Goal: Task Accomplishment & Management: Use online tool/utility

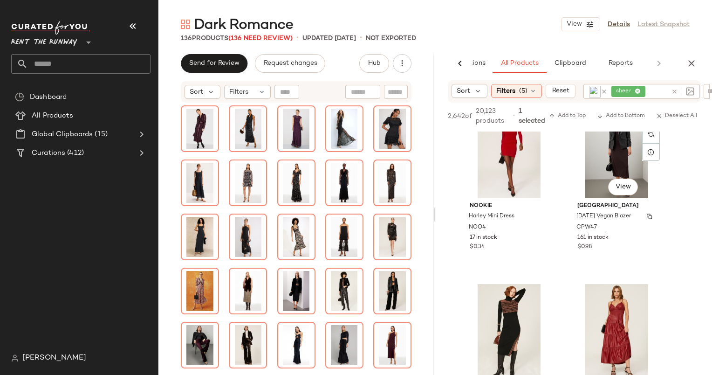
scroll to position [8842, 0]
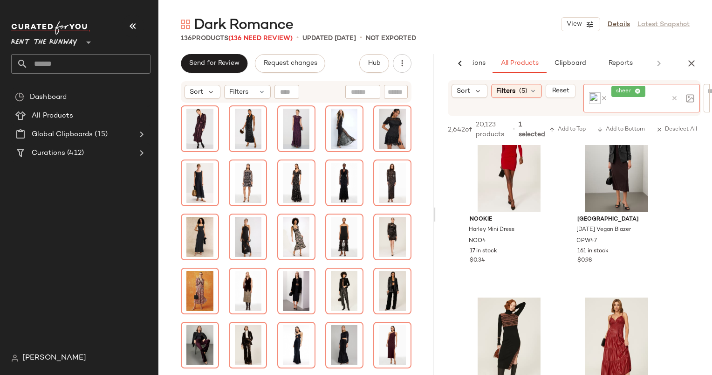
click at [675, 91] on div at bounding box center [680, 98] width 27 height 28
click at [675, 99] on icon at bounding box center [674, 98] width 7 height 7
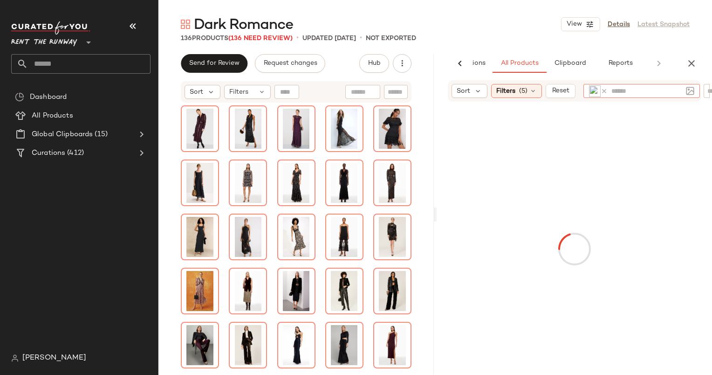
click at [604, 90] on icon at bounding box center [603, 91] width 7 height 7
type input "****"
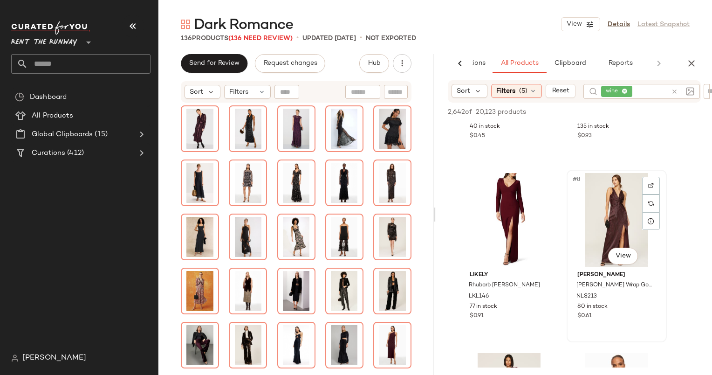
click at [600, 222] on div "#8 View" at bounding box center [617, 220] width 94 height 94
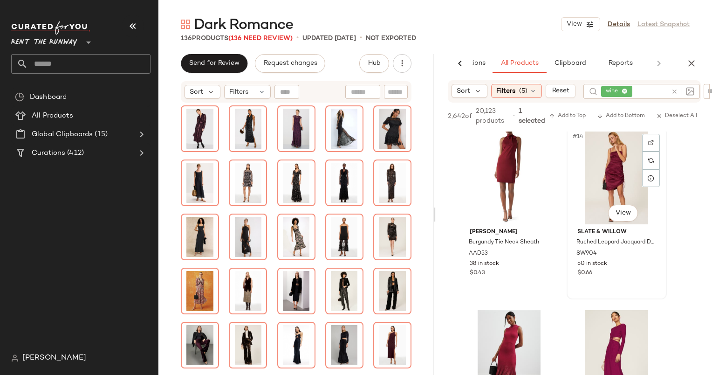
click at [597, 186] on div "#14 View" at bounding box center [617, 177] width 94 height 94
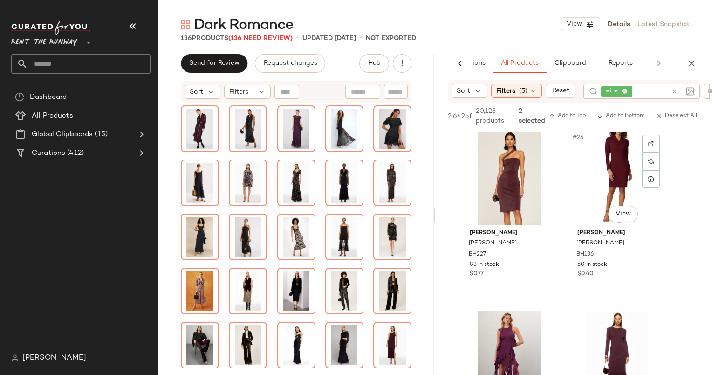
scroll to position [2162, 0]
click at [626, 118] on span "Add to Bottom" at bounding box center [621, 116] width 48 height 7
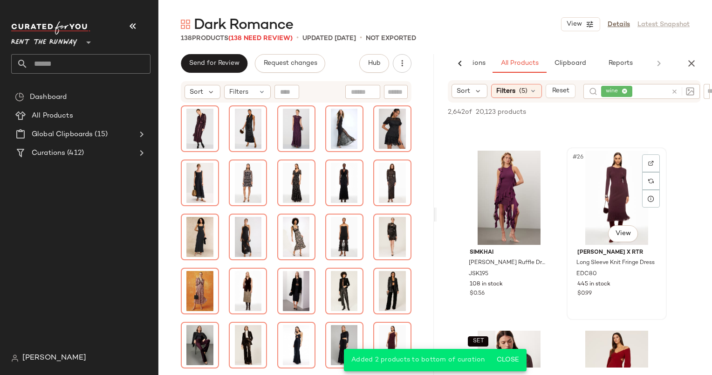
scroll to position [2134, 0]
click at [502, 185] on div "#25 View" at bounding box center [509, 197] width 94 height 94
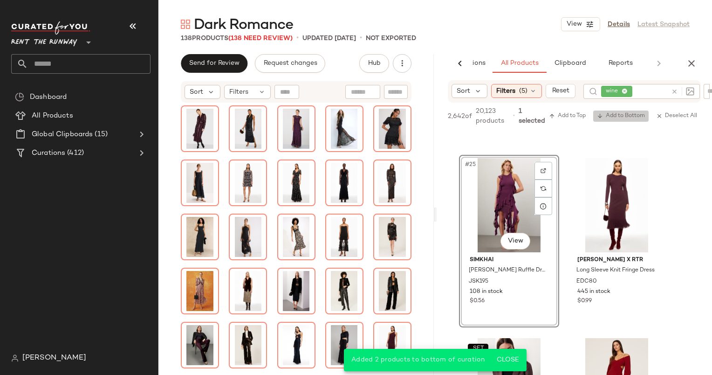
click at [617, 118] on span "Add to Bottom" at bounding box center [621, 116] width 48 height 7
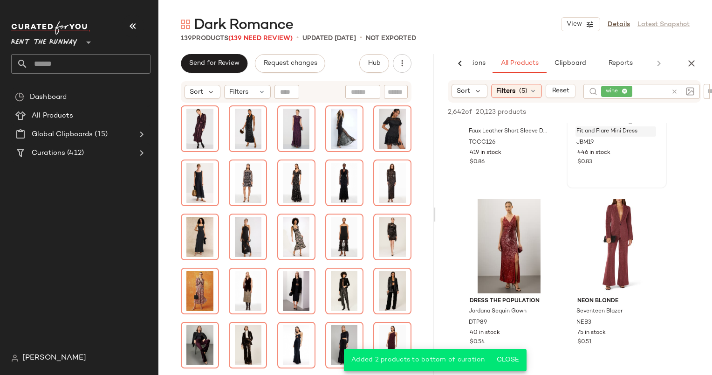
scroll to position [2985, 0]
click at [675, 91] on icon at bounding box center [674, 91] width 7 height 7
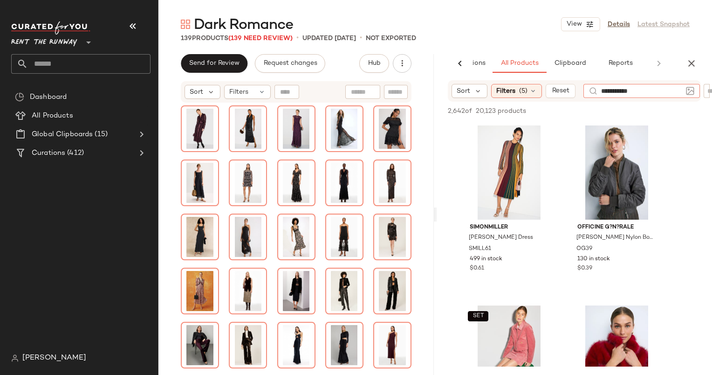
type input "**********"
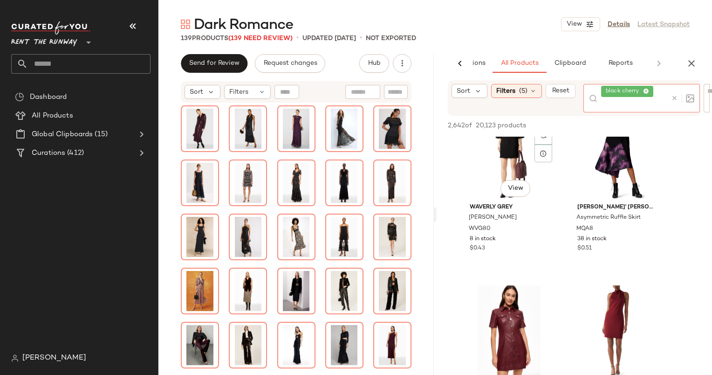
scroll to position [2912, 0]
click at [676, 101] on icon at bounding box center [674, 98] width 7 height 7
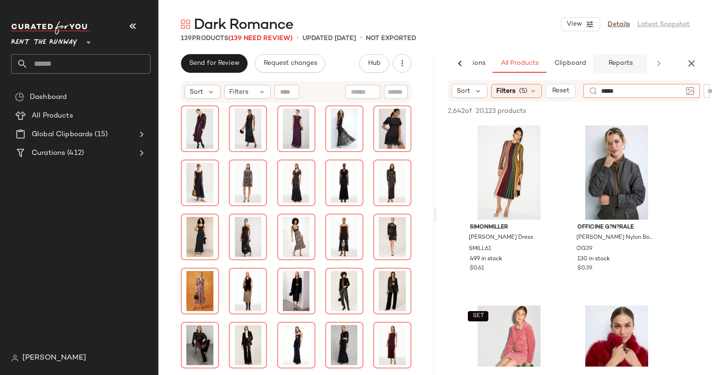
type input "******"
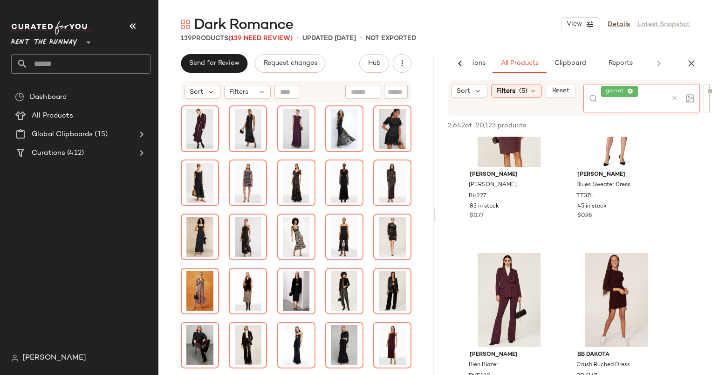
scroll to position [1505, 0]
click at [514, 142] on div "#17 View" at bounding box center [509, 120] width 94 height 94
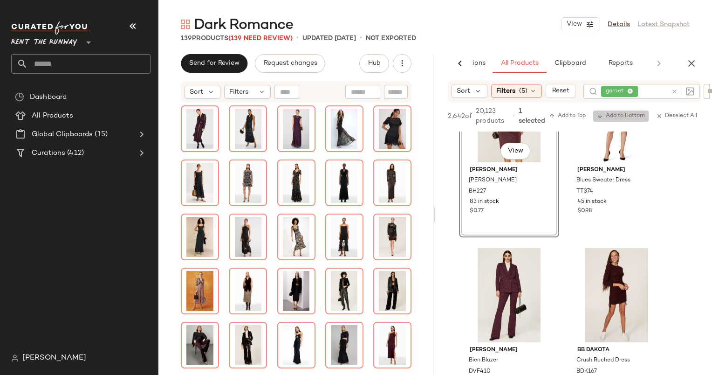
click at [619, 117] on span "Add to Bottom" at bounding box center [621, 116] width 48 height 7
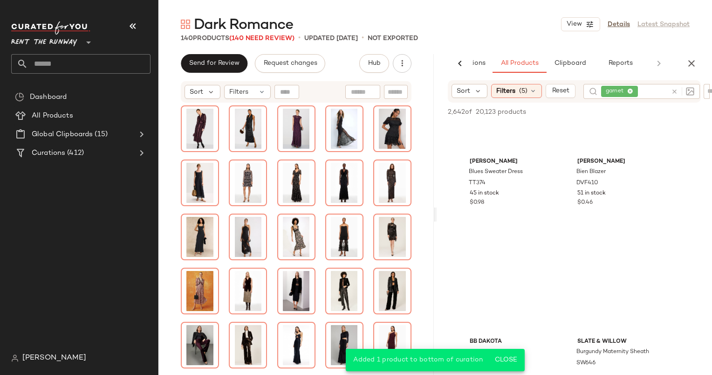
click at [674, 90] on div at bounding box center [680, 91] width 27 height 15
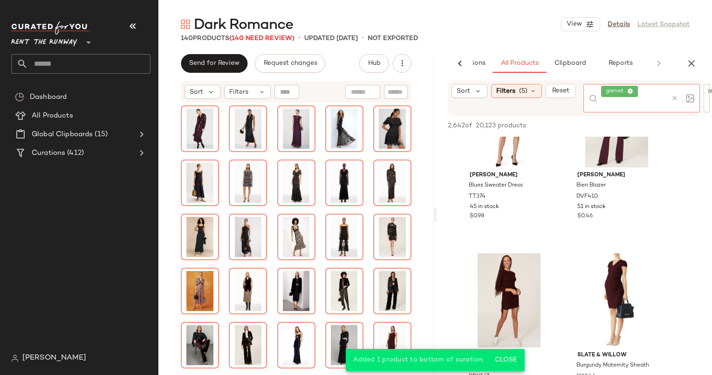
click at [676, 97] on icon at bounding box center [674, 98] width 7 height 7
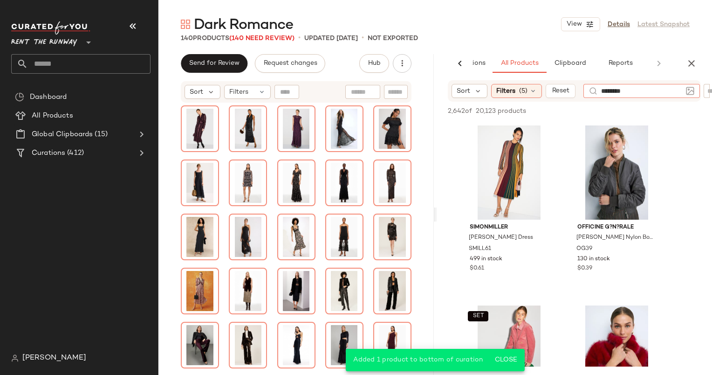
type input "*********"
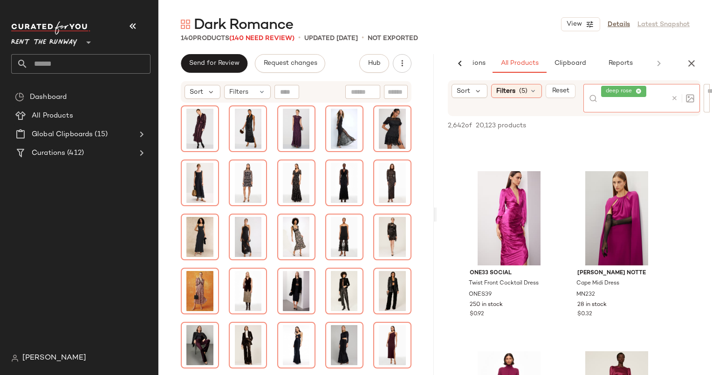
scroll to position [0, 0]
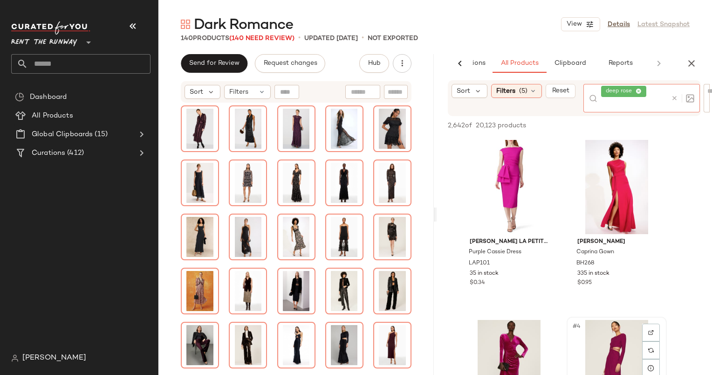
click at [614, 357] on div "#4 View" at bounding box center [617, 367] width 94 height 94
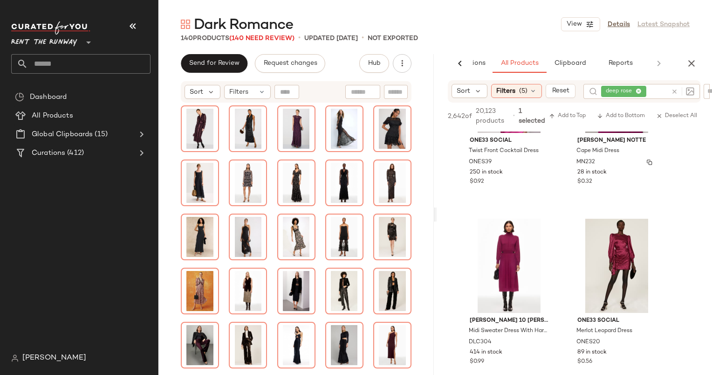
scroll to position [638, 0]
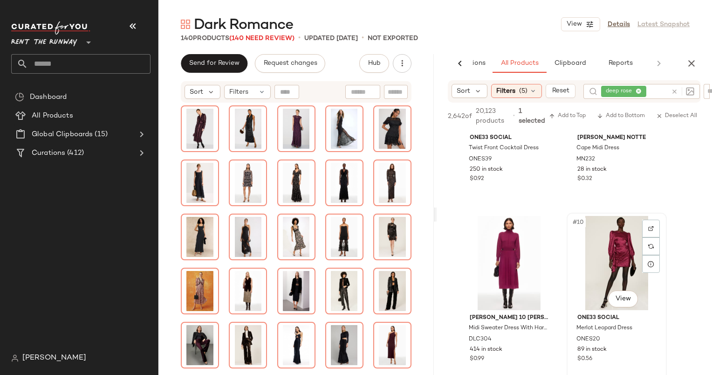
click at [615, 271] on div "#10 View" at bounding box center [617, 263] width 94 height 94
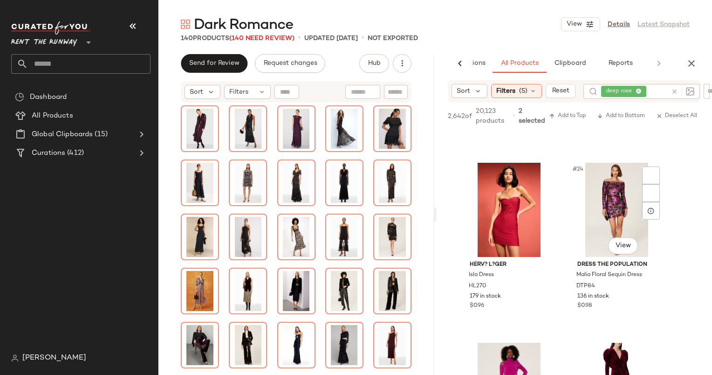
scroll to position [1950, 0]
click at [615, 117] on span "Add to Bottom" at bounding box center [621, 116] width 48 height 7
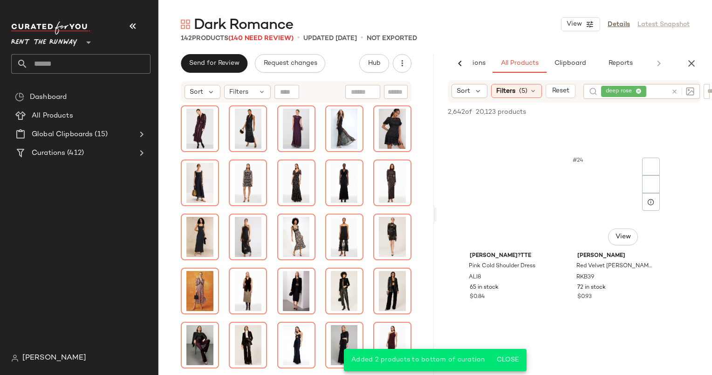
scroll to position [1986, 0]
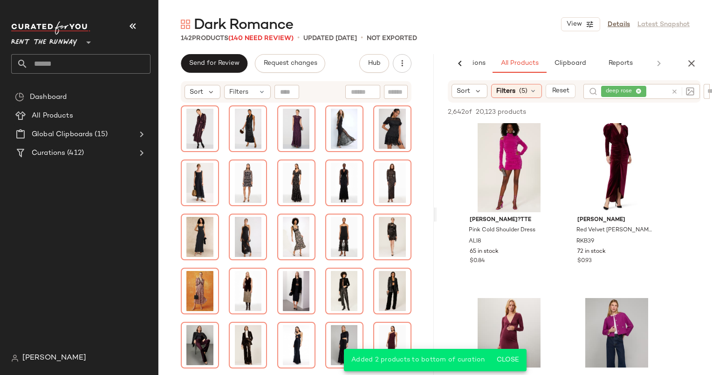
click at [669, 90] on div at bounding box center [680, 91] width 27 height 15
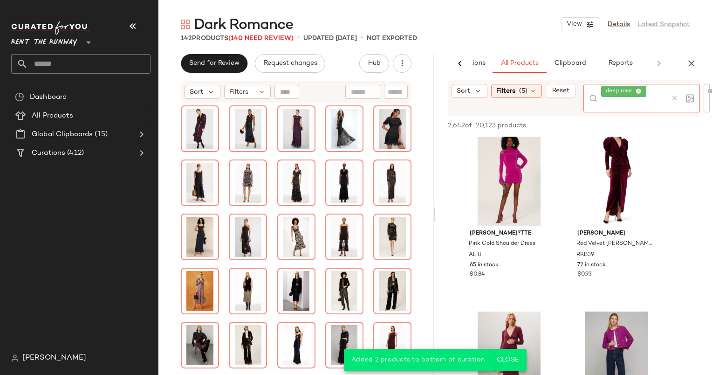
click at [672, 98] on icon at bounding box center [674, 98] width 7 height 7
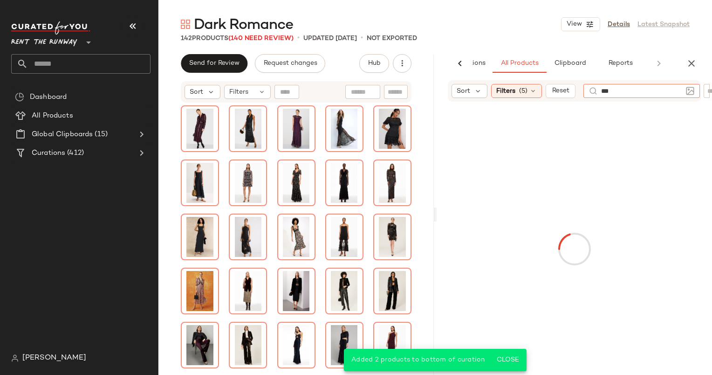
type input "****"
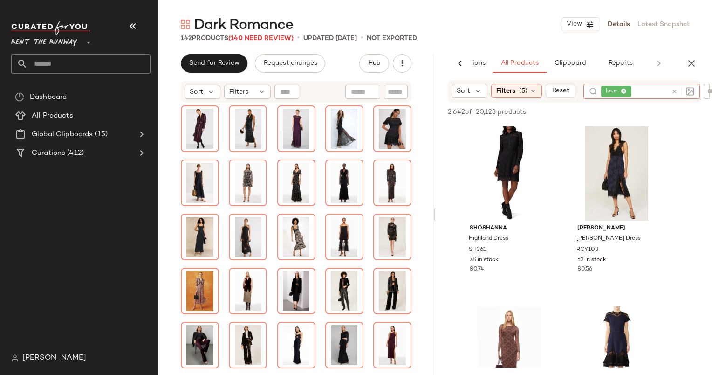
click at [675, 91] on icon at bounding box center [674, 91] width 7 height 7
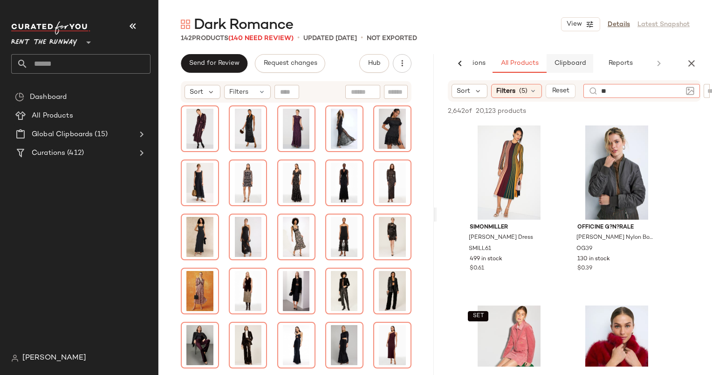
type input "***"
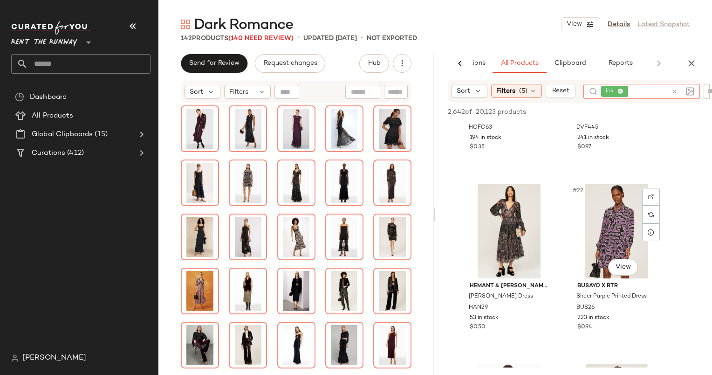
scroll to position [1740, 0]
click at [678, 92] on div at bounding box center [682, 91] width 23 height 8
click at [673, 89] on icon at bounding box center [674, 91] width 7 height 7
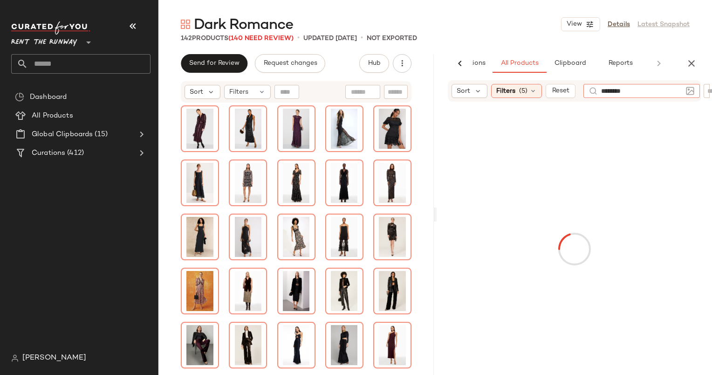
type input "*********"
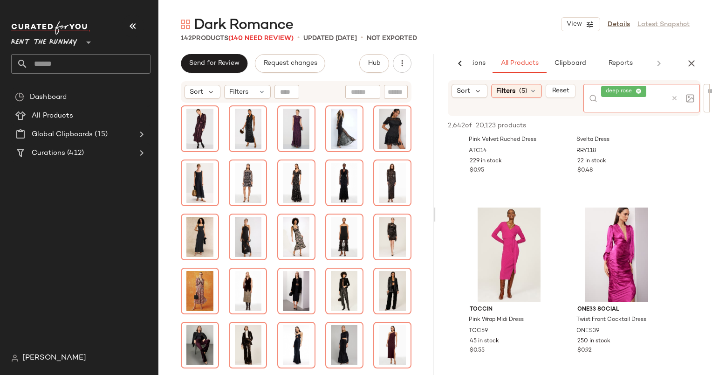
scroll to position [206, 0]
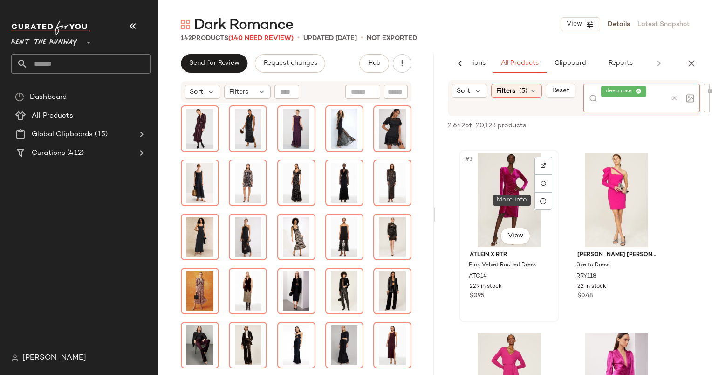
click at [507, 192] on div "#3 View" at bounding box center [509, 200] width 94 height 94
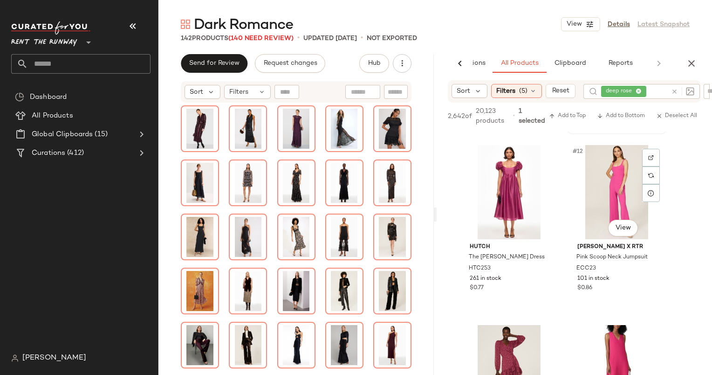
scroll to position [740, 0]
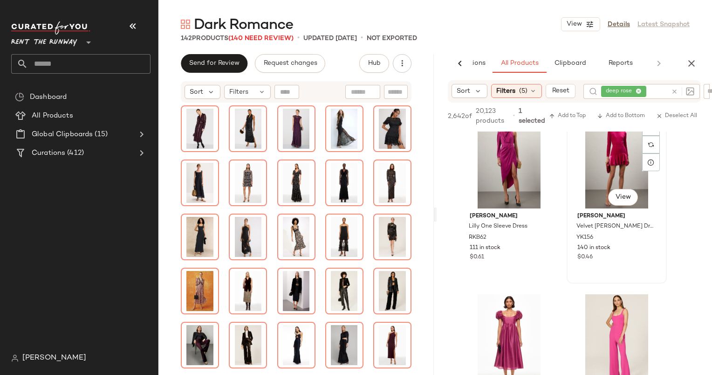
click at [603, 134] on div "#10 View" at bounding box center [617, 161] width 94 height 94
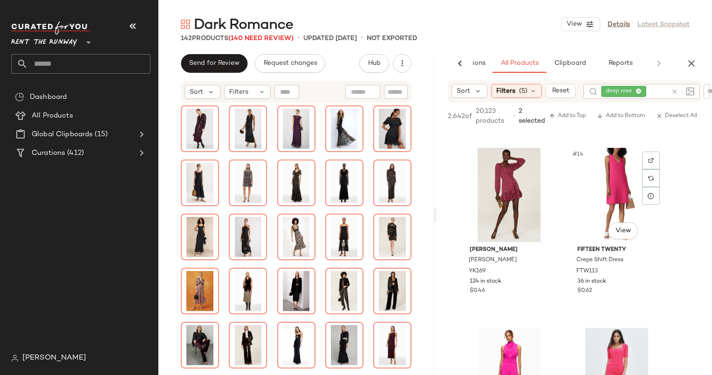
scroll to position [1106, 0]
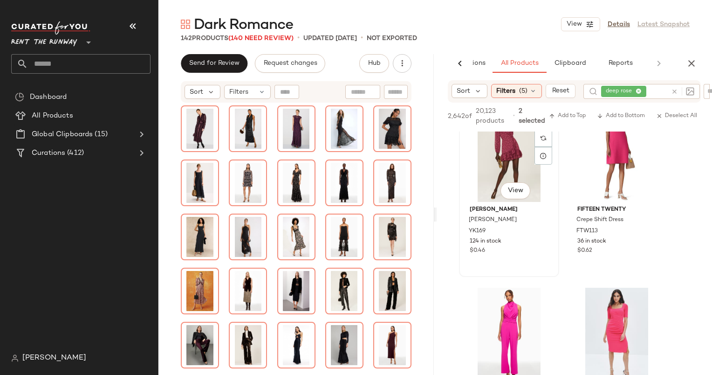
click at [496, 170] on div "#13 View" at bounding box center [509, 155] width 94 height 94
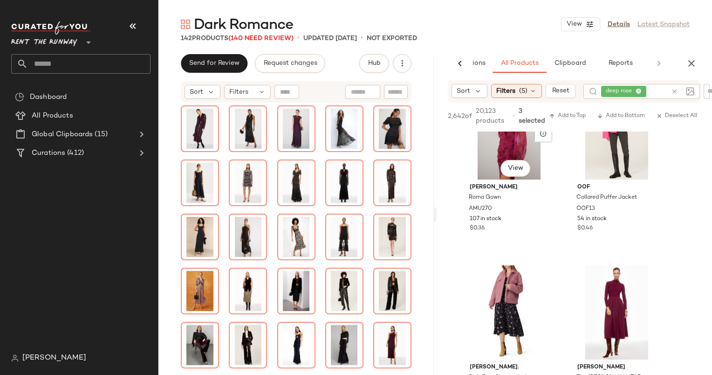
scroll to position [2550, 0]
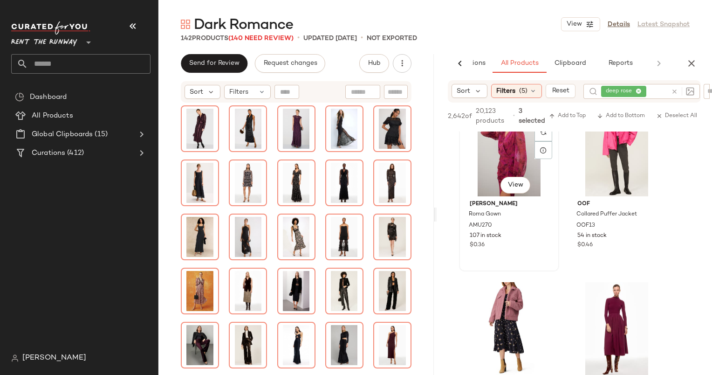
click at [488, 177] on div "#29 View" at bounding box center [509, 149] width 94 height 94
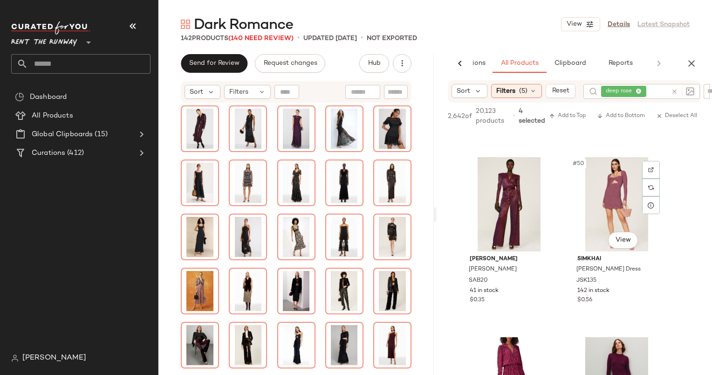
scroll to position [4333, 0]
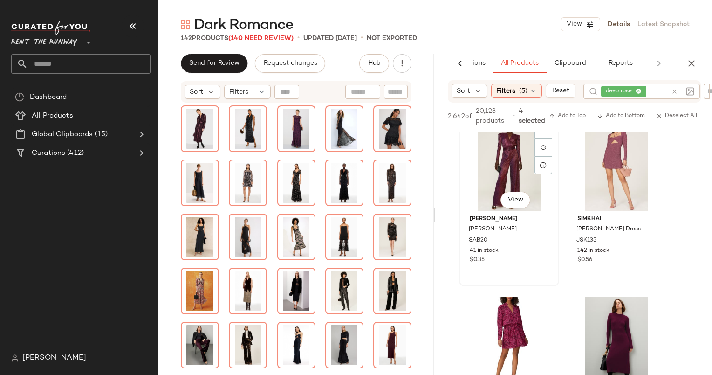
click at [494, 170] on div "#49 View" at bounding box center [509, 164] width 94 height 94
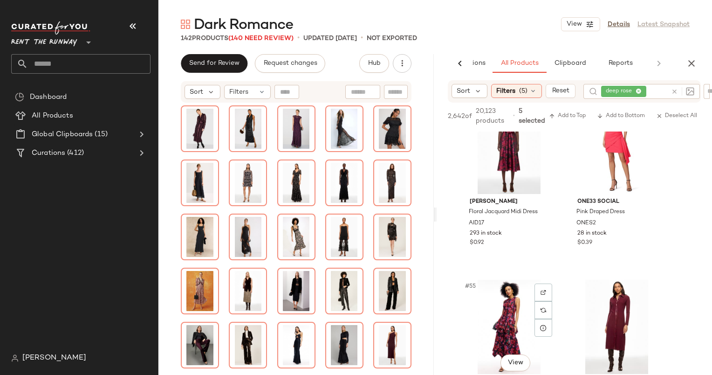
scroll to position [4711, 0]
click at [486, 164] on div "#53 View" at bounding box center [509, 146] width 94 height 94
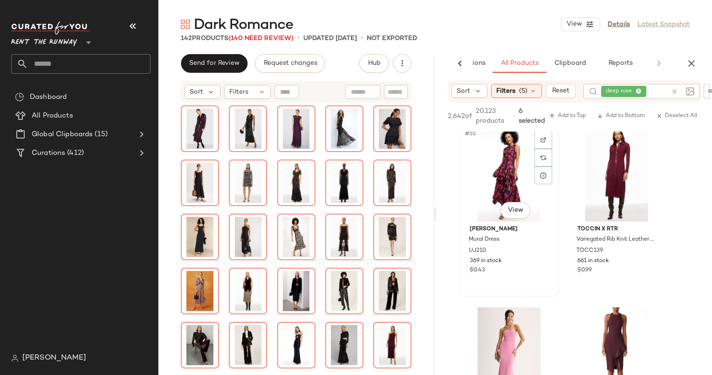
scroll to position [4863, 0]
click at [489, 165] on div "#55 View" at bounding box center [509, 174] width 94 height 94
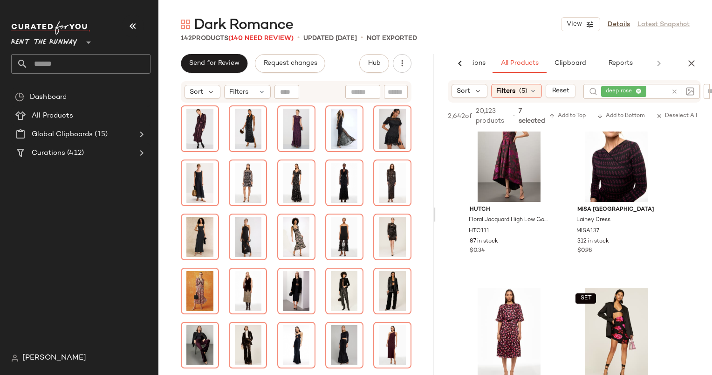
scroll to position [6632, 0]
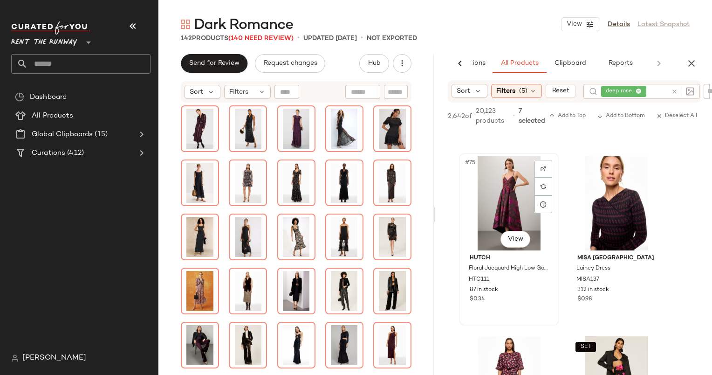
click at [505, 188] on div "#75 View" at bounding box center [509, 203] width 94 height 94
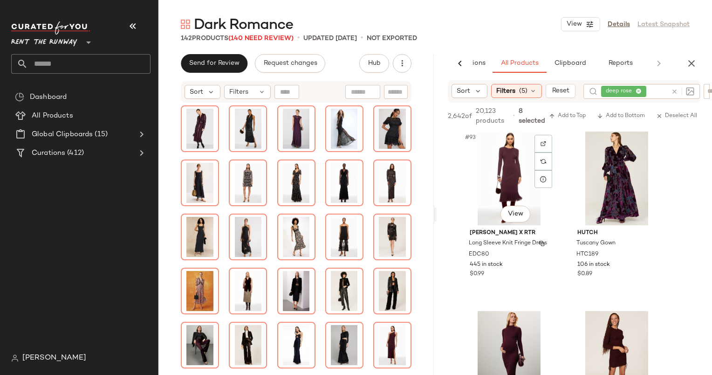
scroll to position [8278, 0]
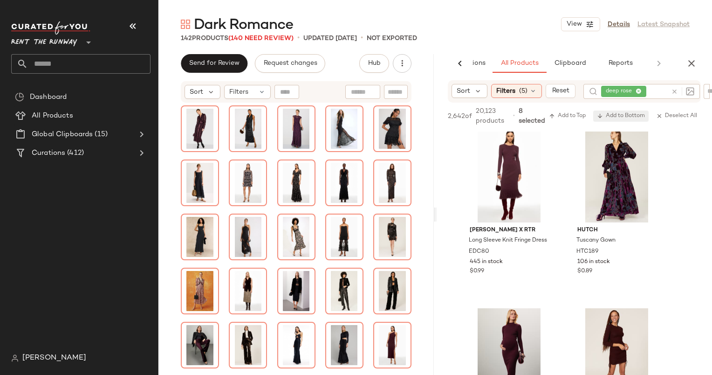
click at [615, 110] on button "Add to Bottom" at bounding box center [620, 115] width 55 height 11
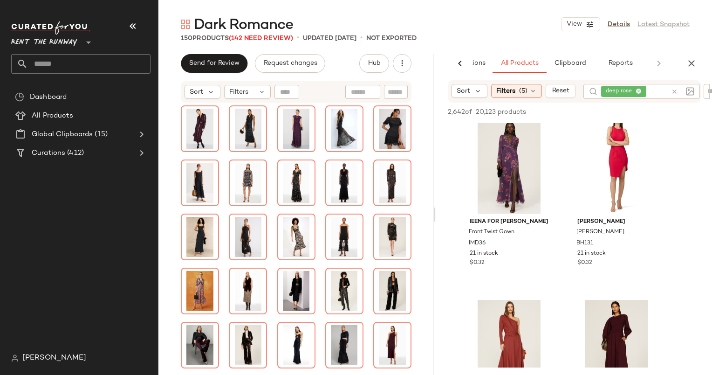
click at [673, 93] on div at bounding box center [680, 91] width 27 height 15
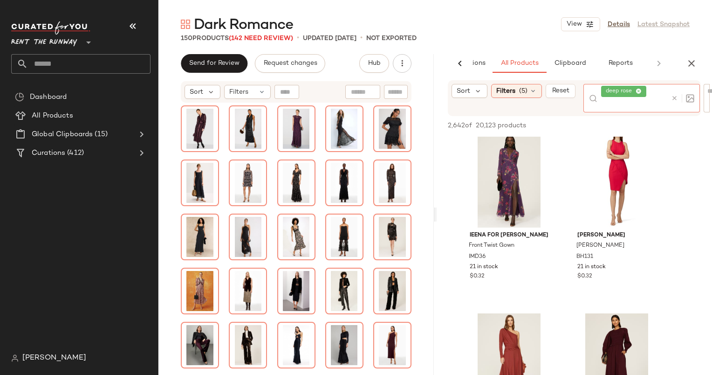
click at [674, 95] on icon at bounding box center [674, 98] width 7 height 7
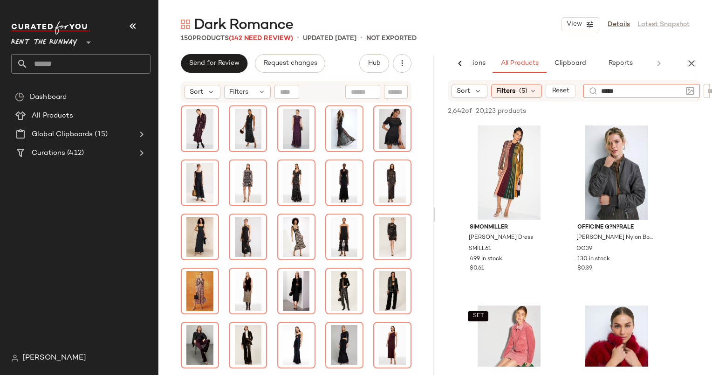
type input "******"
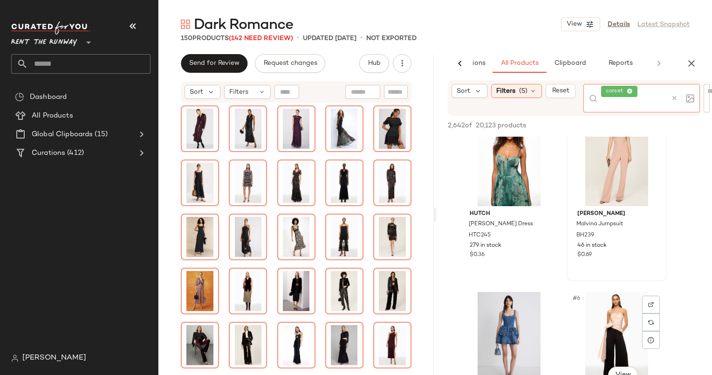
scroll to position [276, 0]
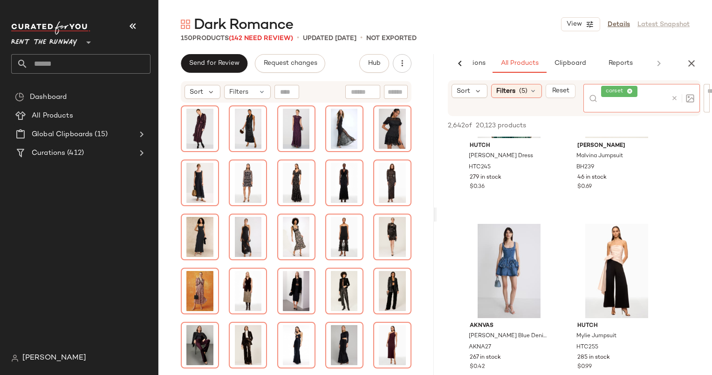
click at [690, 101] on img at bounding box center [690, 98] width 8 height 8
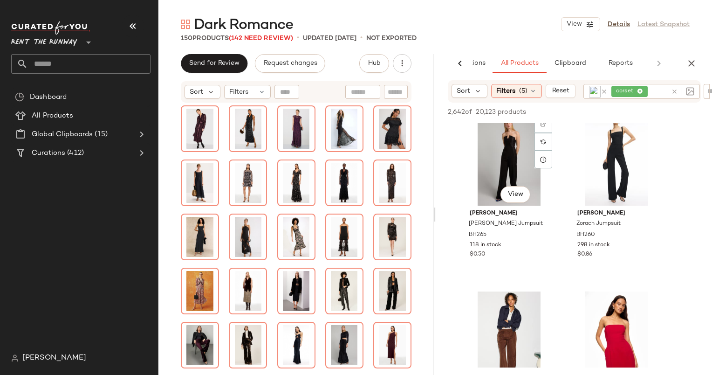
scroll to position [555, 0]
